Goal: Obtain resource: Obtain resource

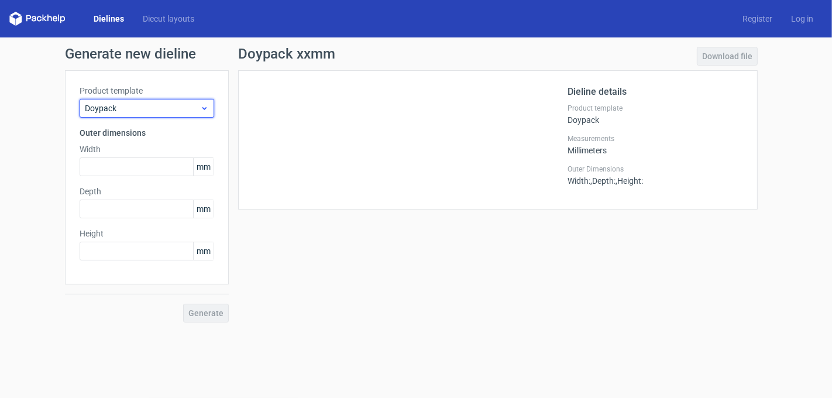
click at [162, 104] on span "Doypack" at bounding box center [142, 108] width 115 height 12
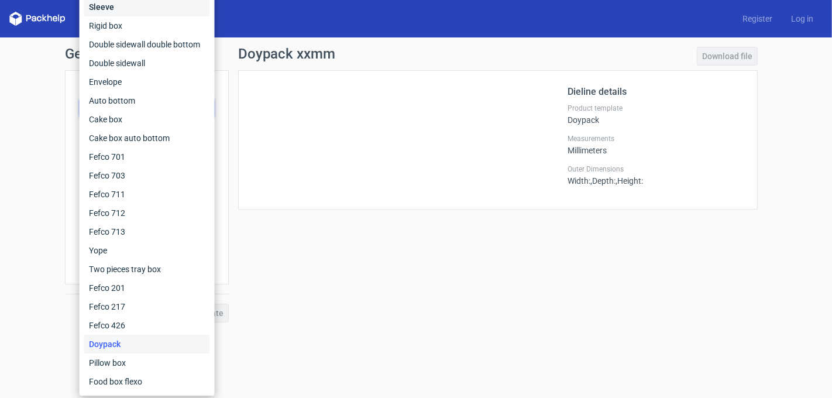
click at [107, 13] on div "Sleeve" at bounding box center [147, 7] width 126 height 19
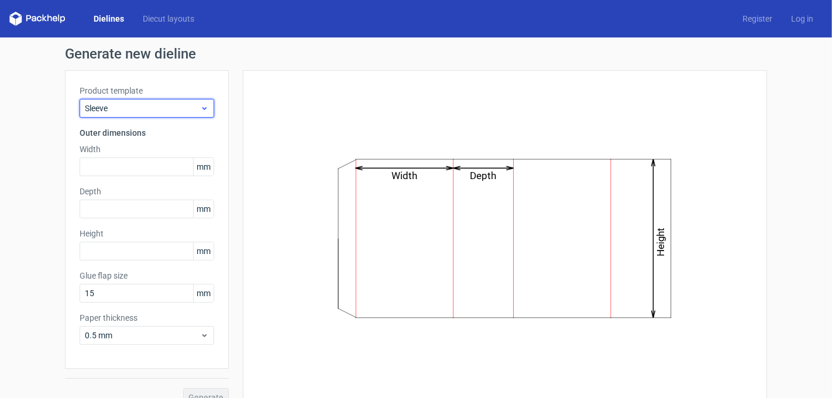
click at [150, 105] on span "Sleeve" at bounding box center [142, 108] width 115 height 12
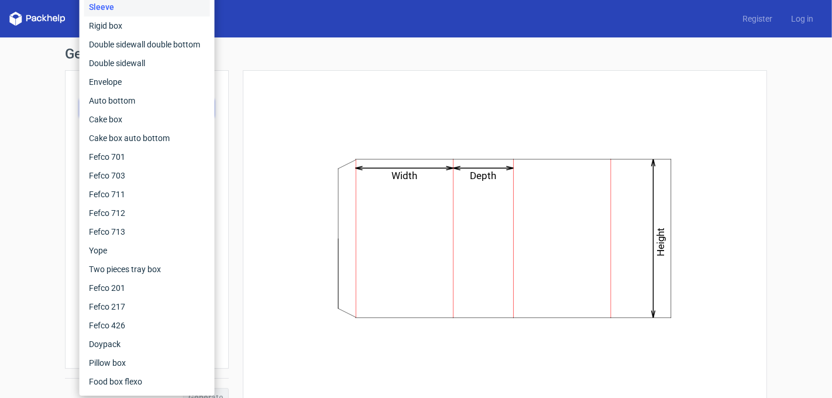
click at [46, 254] on div "Generate new dieline Product template Sleeve Outer dimensions Width mm Depth mm…" at bounding box center [416, 226] width 832 height 379
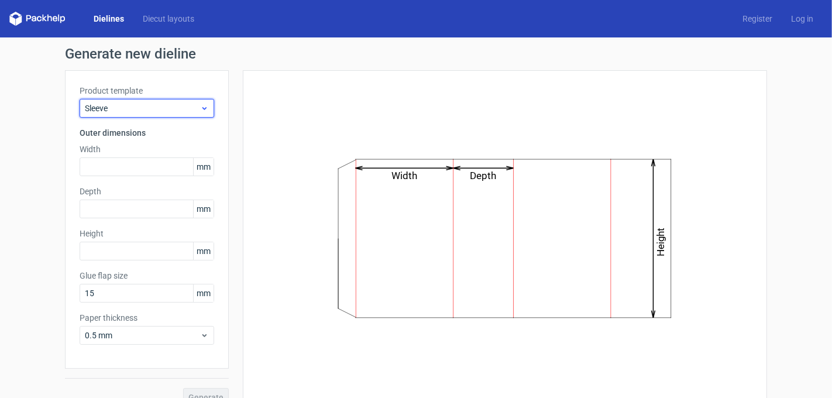
click at [145, 101] on div "Sleeve" at bounding box center [147, 108] width 135 height 19
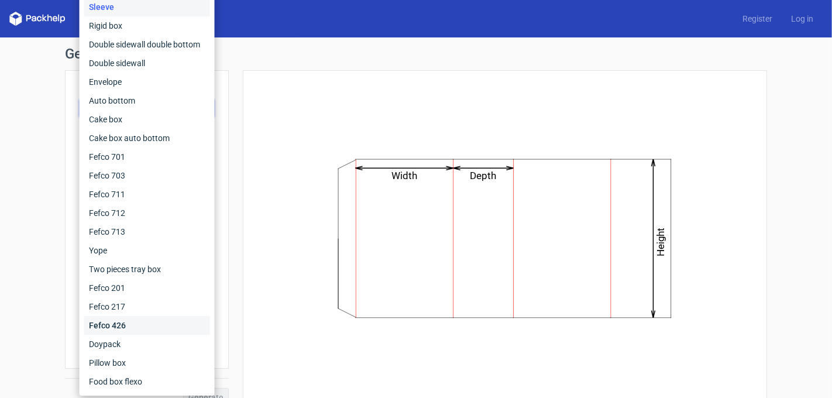
click at [128, 322] on div "Fefco 426" at bounding box center [147, 325] width 126 height 19
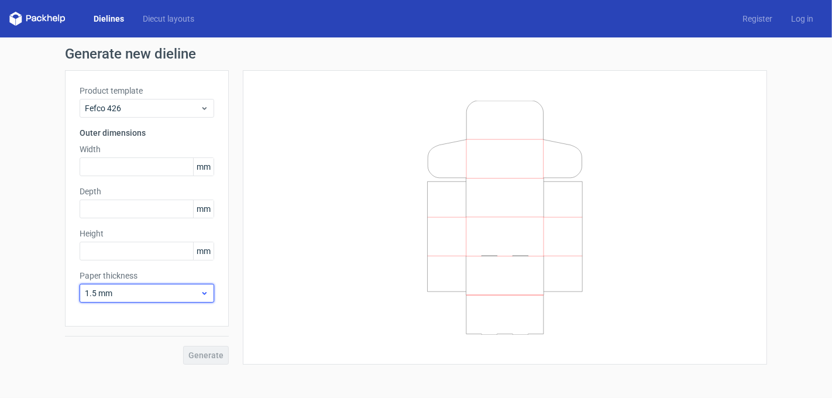
click at [136, 291] on span "1.5 mm" at bounding box center [142, 293] width 115 height 12
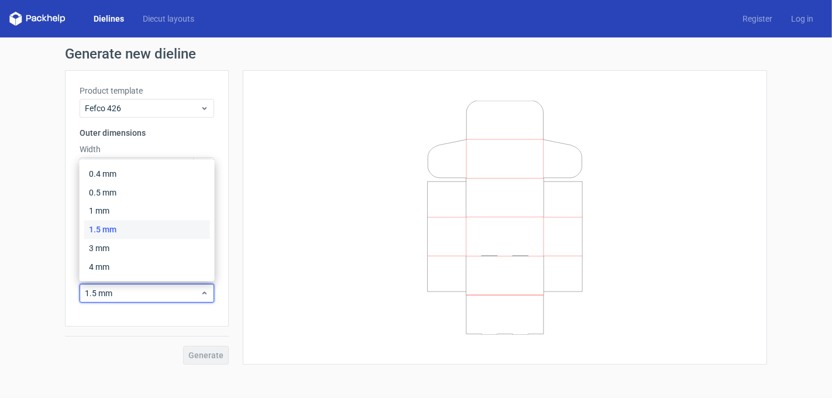
click at [105, 338] on div "Generate" at bounding box center [147, 346] width 164 height 38
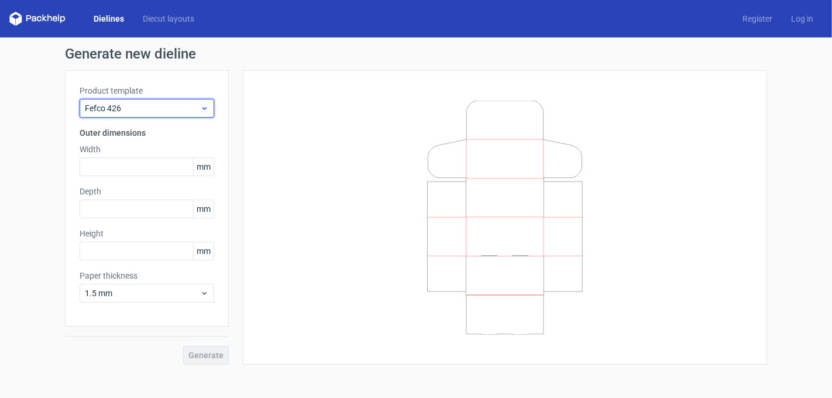
click at [146, 102] on span "Fefco 426" at bounding box center [142, 108] width 115 height 12
